Goal: Information Seeking & Learning: Learn about a topic

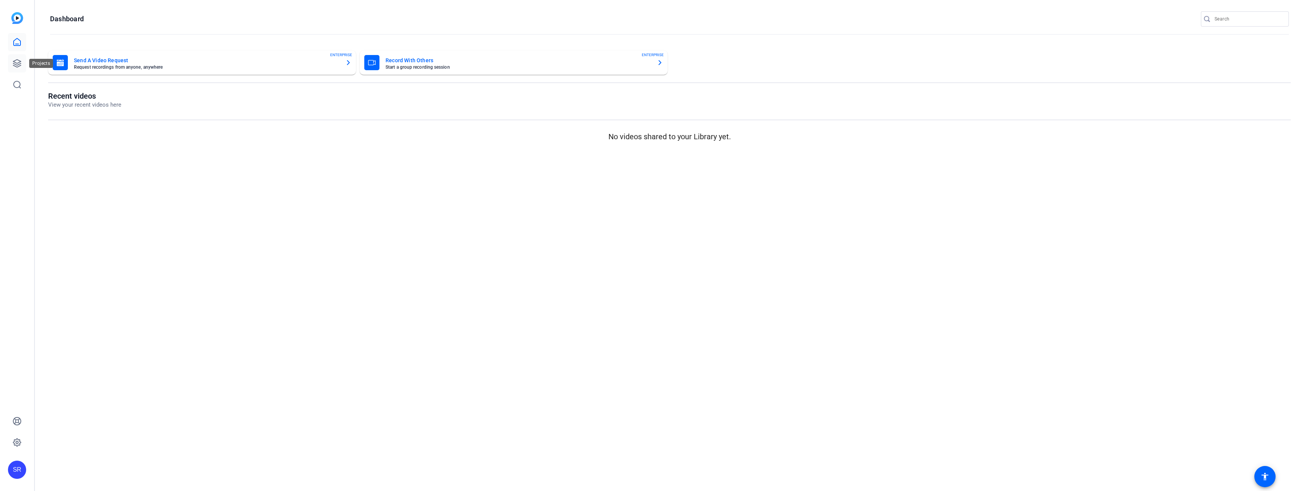
click at [12, 61] on link at bounding box center [17, 63] width 18 height 18
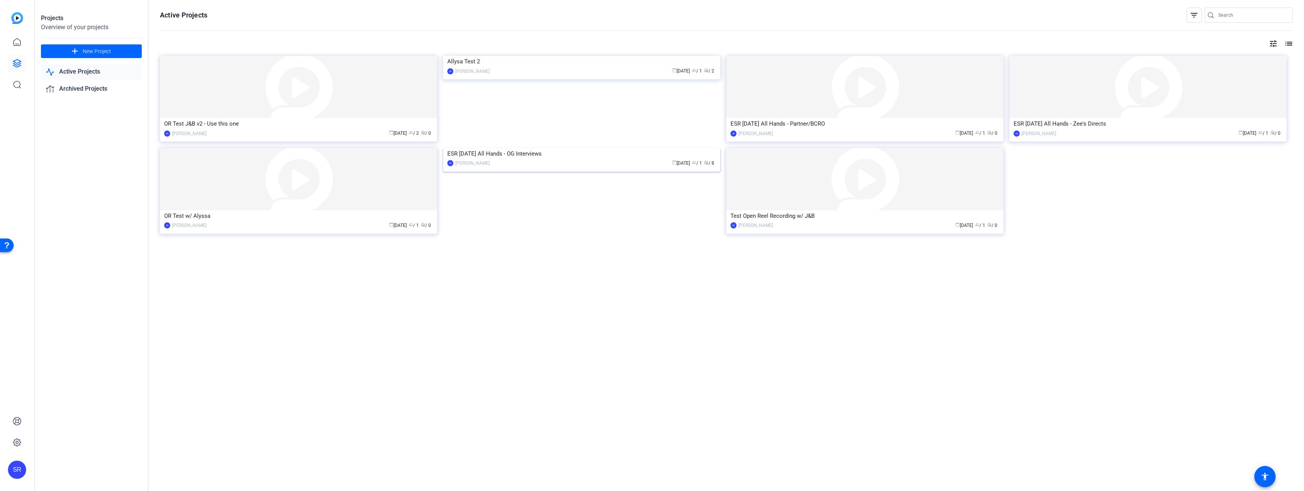
click at [490, 148] on img at bounding box center [581, 148] width 277 height 0
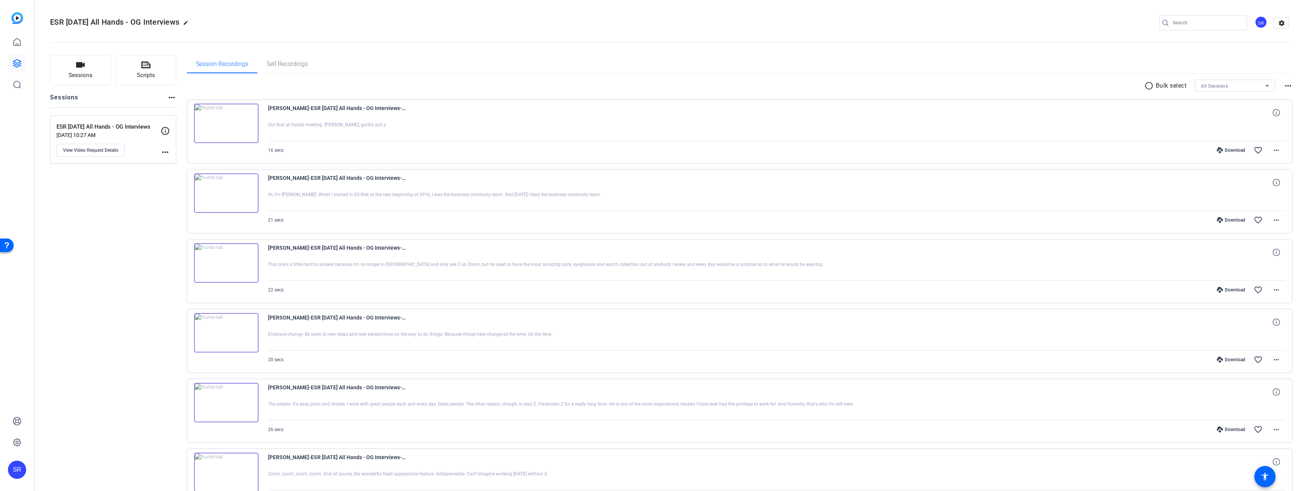
click at [227, 123] on img at bounding box center [226, 123] width 64 height 39
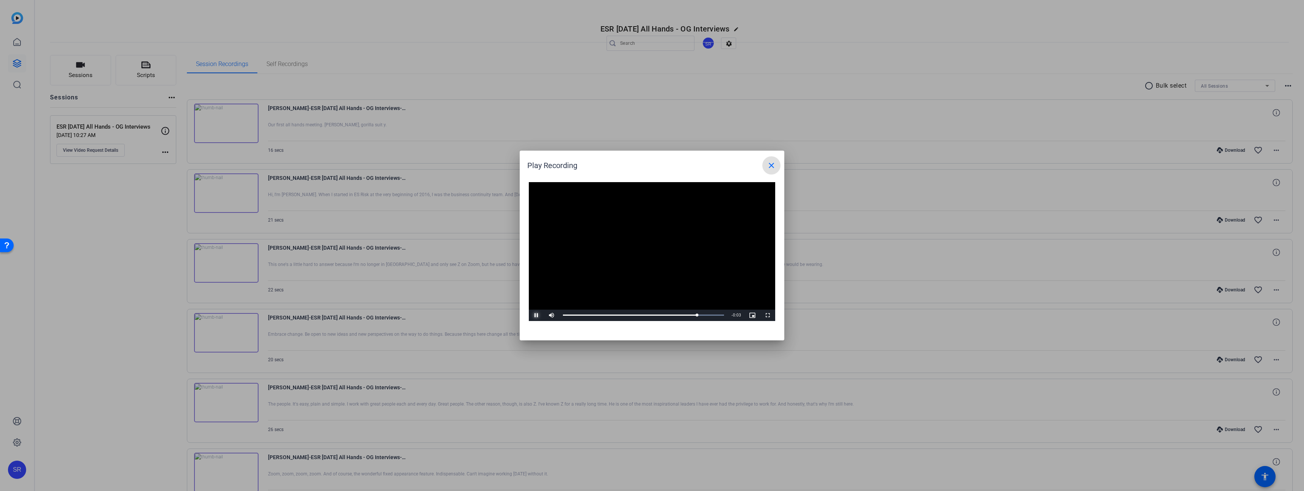
click at [536, 315] on span "Video Player" at bounding box center [536, 315] width 15 height 0
click at [534, 315] on span "Video Player" at bounding box center [536, 315] width 15 height 0
click at [226, 194] on div at bounding box center [652, 245] width 1304 height 491
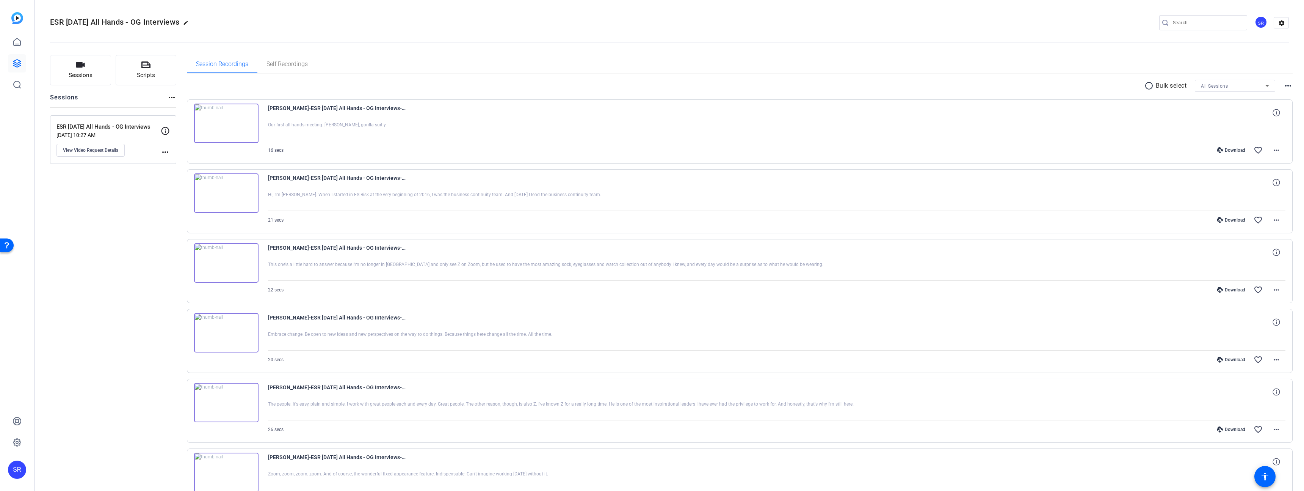
click at [226, 190] on img at bounding box center [226, 192] width 64 height 39
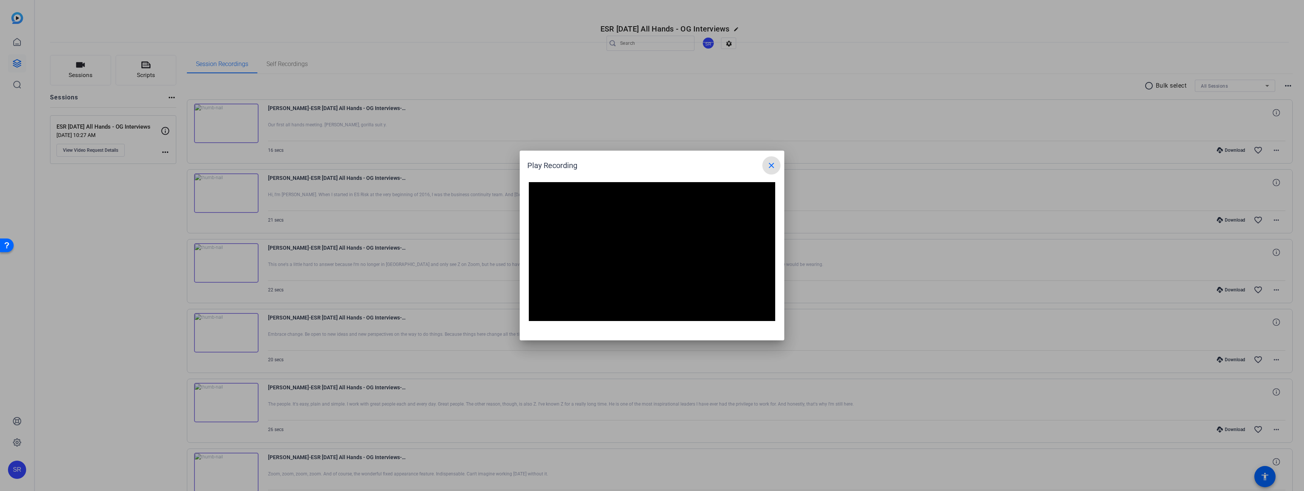
click at [226, 263] on div at bounding box center [652, 245] width 1304 height 491
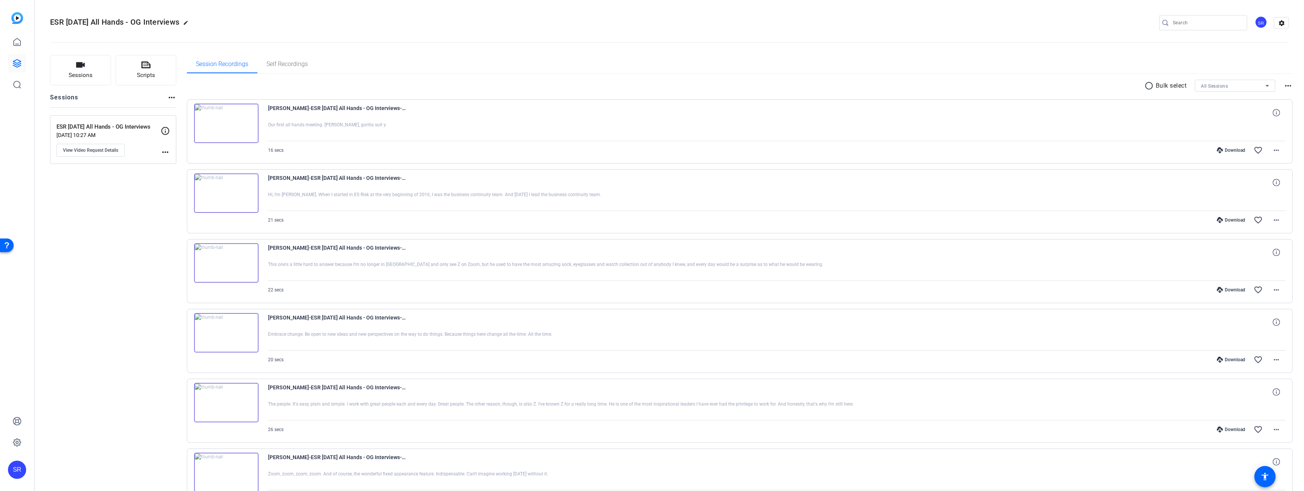
click at [223, 263] on img at bounding box center [226, 262] width 64 height 39
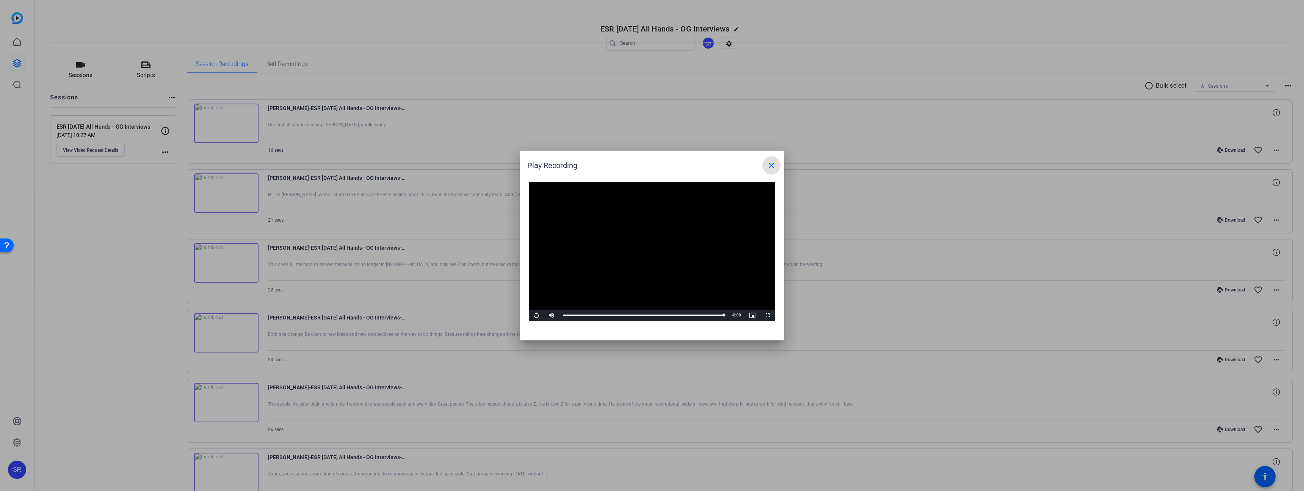
click at [223, 329] on div at bounding box center [652, 245] width 1304 height 491
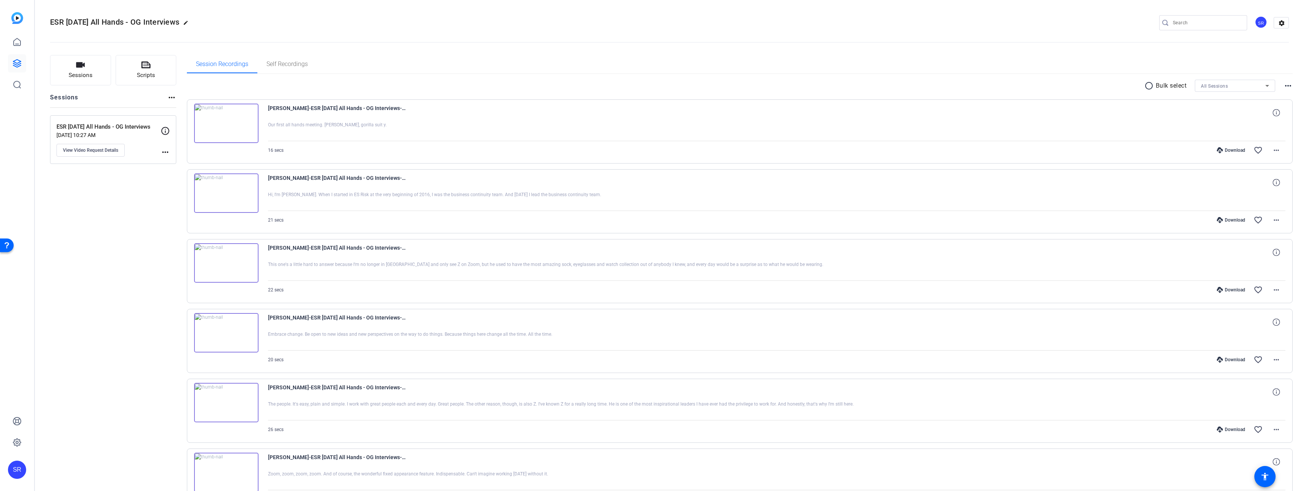
click at [230, 330] on img at bounding box center [226, 332] width 64 height 39
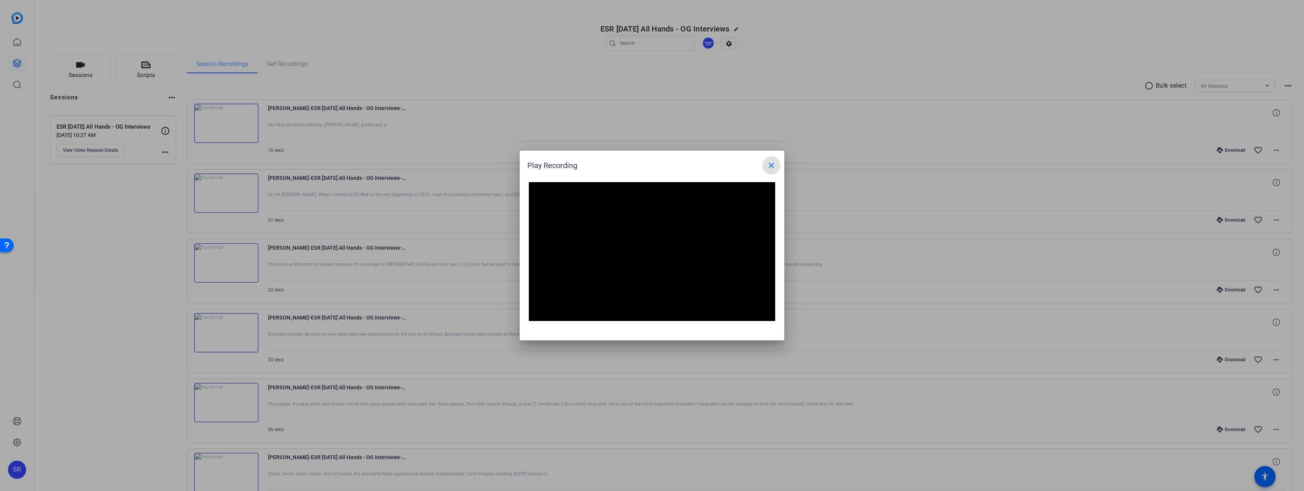
click at [229, 405] on div at bounding box center [652, 245] width 1304 height 491
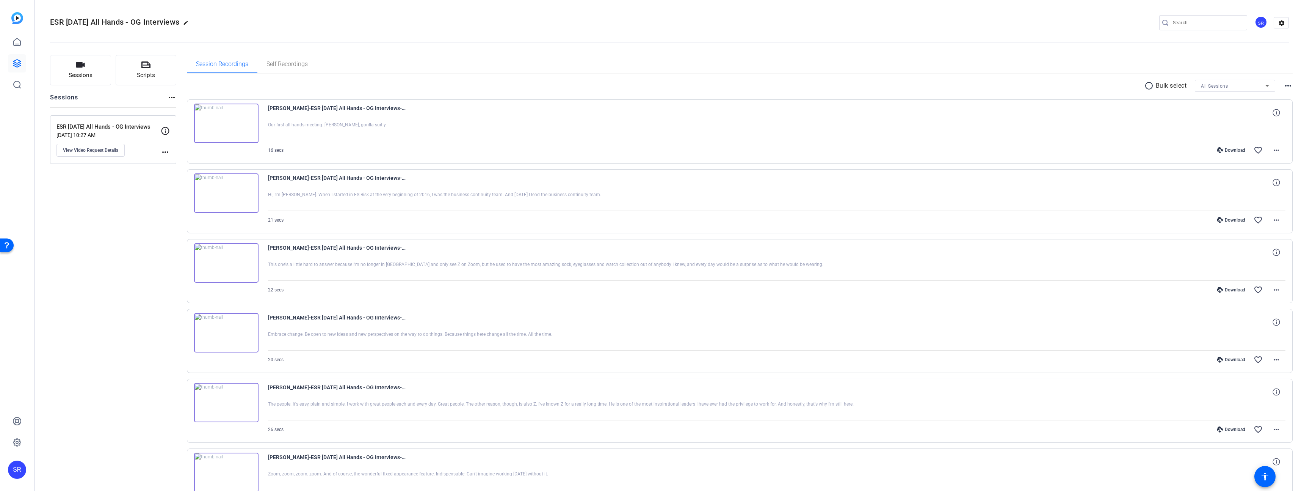
click at [225, 402] on img at bounding box center [226, 402] width 64 height 39
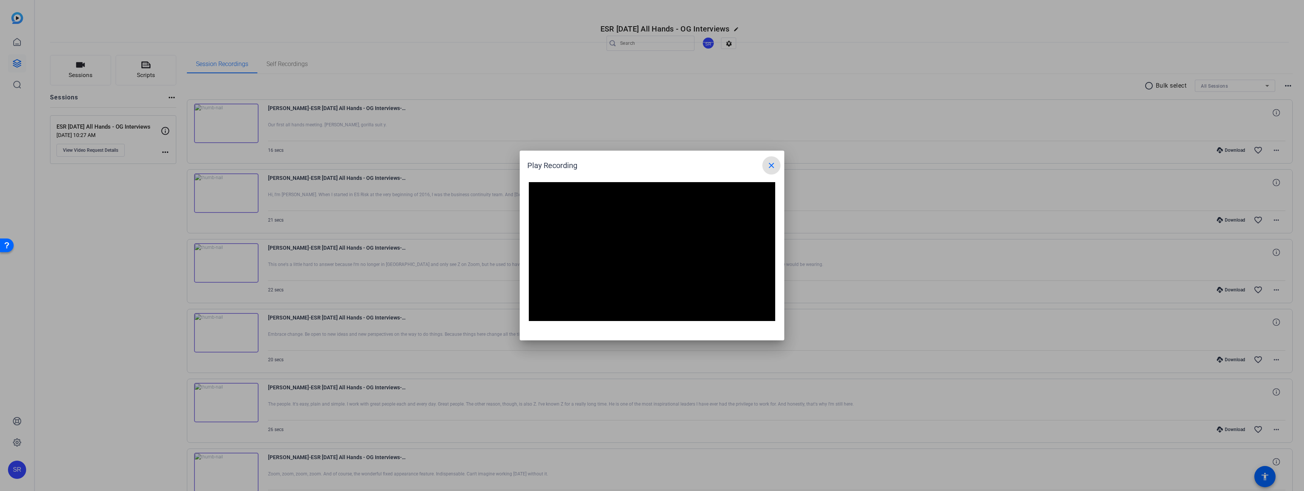
click at [237, 464] on div at bounding box center [652, 245] width 1304 height 491
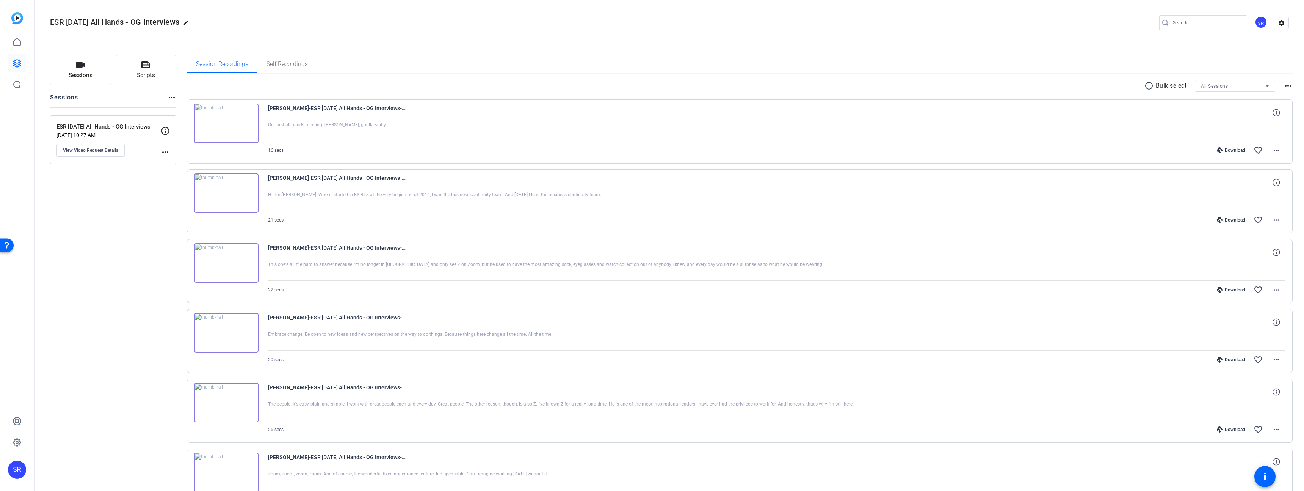
click at [227, 471] on img at bounding box center [226, 471] width 64 height 39
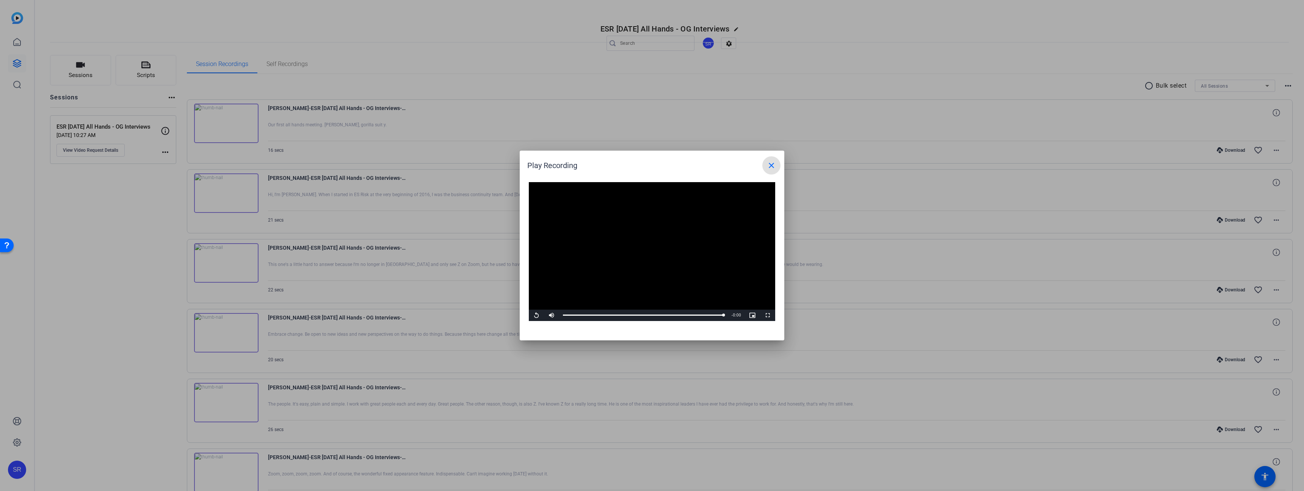
click at [773, 165] on mat-icon "close" at bounding box center [771, 165] width 9 height 9
